Goal: Transaction & Acquisition: Register for event/course

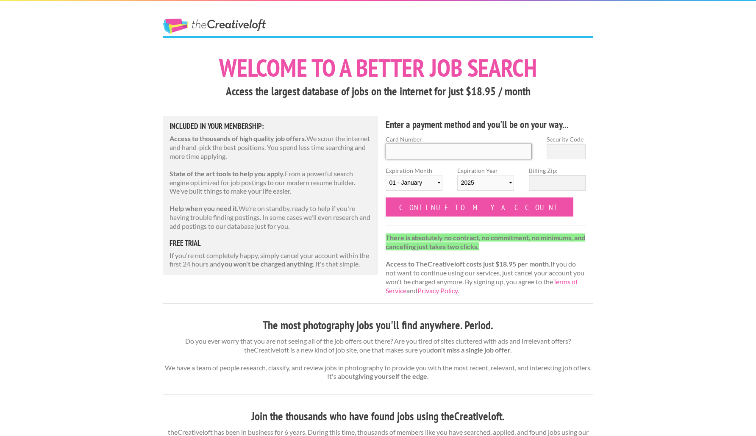
click at [411, 155] on input "Card Number" at bounding box center [458, 152] width 147 height 16
click at [416, 156] on input "Card Number" at bounding box center [458, 152] width 147 height 16
type input "371146432201004"
type input "1030"
select select "03"
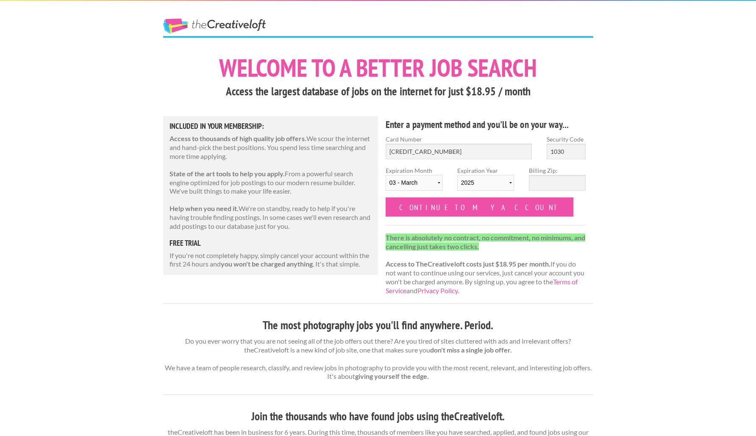
select select "2030"
type input "90061"
click at [538, 232] on div "Enter a payment method and you'll be on your way... Card Number 371146432201004…" at bounding box center [485, 209] width 215 height 187
